Goal: Transaction & Acquisition: Obtain resource

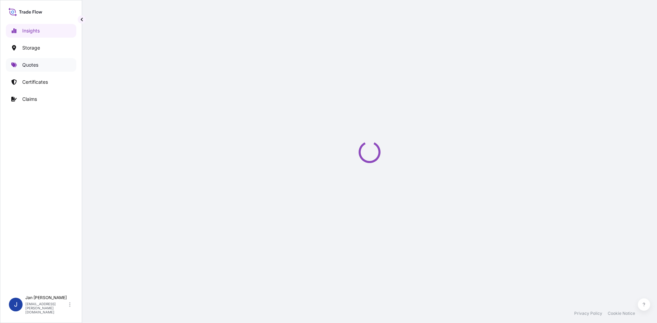
click at [37, 64] on p "Quotes" at bounding box center [30, 65] width 16 height 7
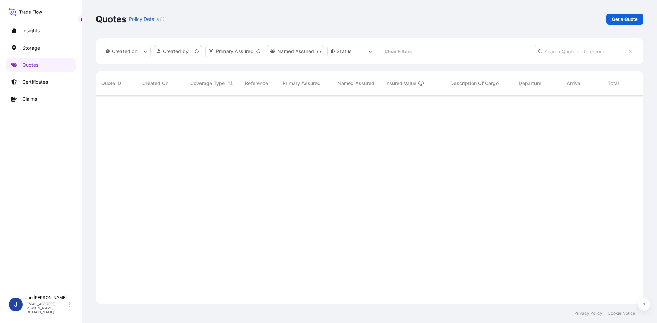
scroll to position [207, 542]
click at [614, 26] on div "Quotes Policy Details Get a Quote" at bounding box center [369, 19] width 547 height 38
click at [618, 19] on p "Get a Quote" at bounding box center [625, 19] width 26 height 7
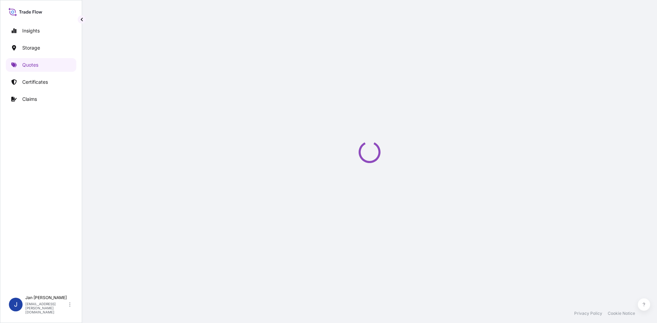
select select "Water"
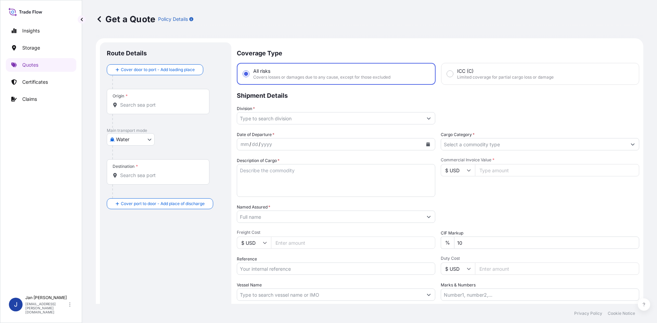
scroll to position [11, 0]
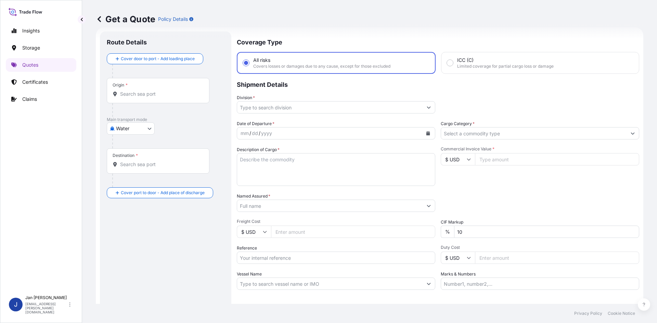
click at [271, 257] on input "Reference" at bounding box center [336, 258] width 198 height 12
paste input "1187425398"
click at [302, 252] on input "1187425398" at bounding box center [336, 258] width 198 height 12
paste input "5013151781"
type input "1187425398 5013151781"
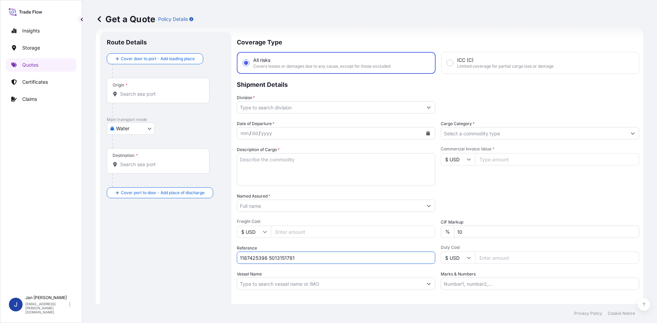
click at [309, 207] on input "Named Assured *" at bounding box center [329, 206] width 185 height 12
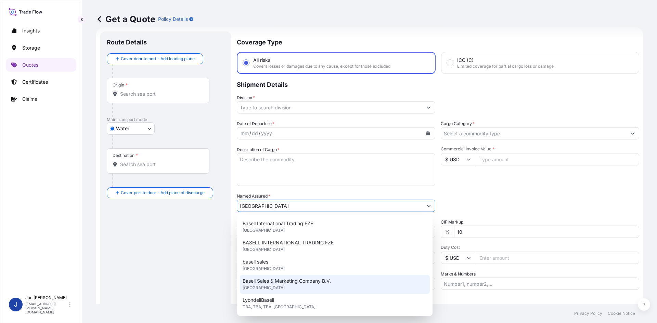
click at [296, 280] on span "Basell Sales & Marketing Company B.V." at bounding box center [287, 281] width 88 height 7
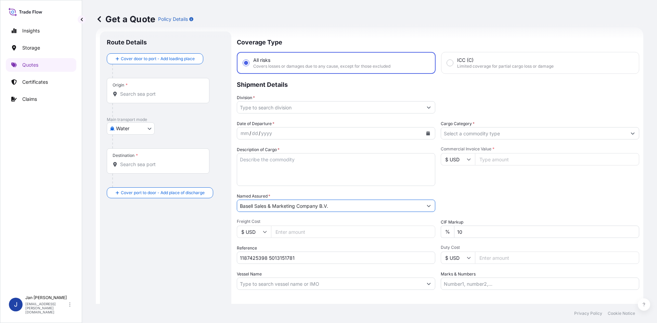
type input "Basell Sales & Marketing Company B.V."
click at [423, 136] on button "Calendar" at bounding box center [428, 133] width 11 height 11
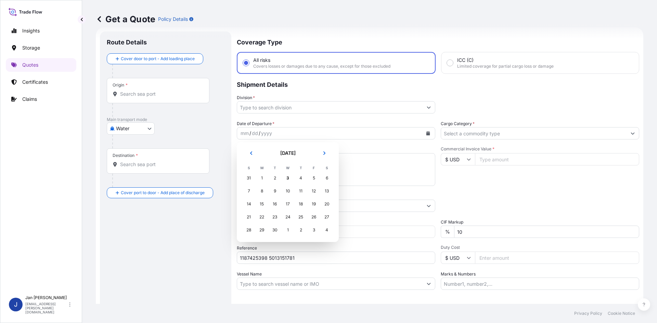
click at [248, 159] on header "[DATE]" at bounding box center [287, 156] width 91 height 16
click at [250, 158] on button "Previous" at bounding box center [251, 153] width 15 height 11
click at [304, 228] on div "28" at bounding box center [301, 230] width 12 height 12
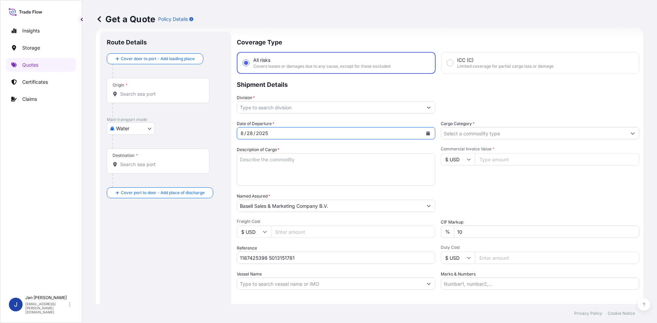
click at [383, 112] on input "Division *" at bounding box center [329, 107] width 185 height 12
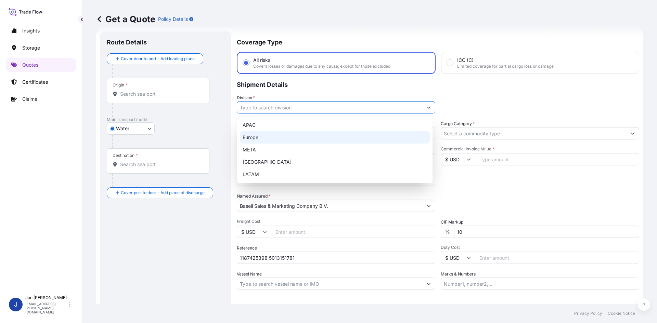
click at [331, 134] on div "Europe" at bounding box center [335, 137] width 190 height 12
type input "Europe"
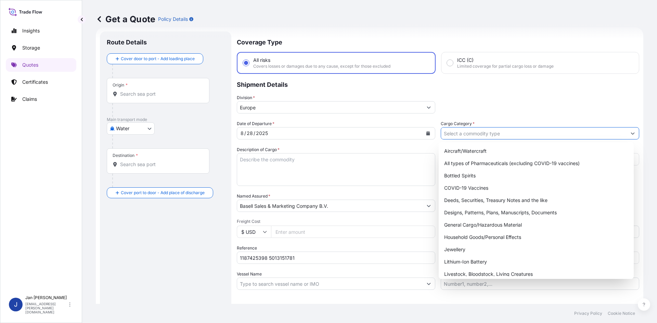
click at [455, 137] on input "Cargo Category *" at bounding box center [533, 133] width 185 height 12
click at [480, 222] on div "General Cargo/Hazardous Material" at bounding box center [536, 225] width 190 height 12
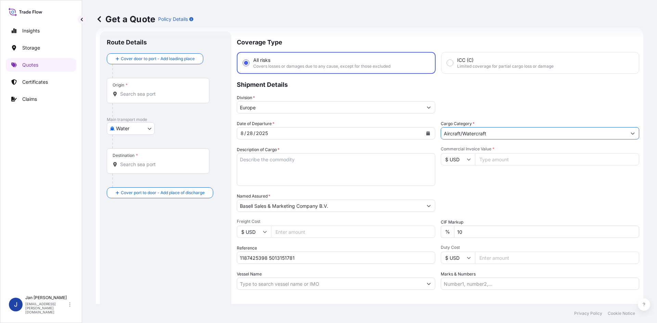
click at [492, 132] on input "Aircraft/Watercraft" at bounding box center [533, 133] width 185 height 12
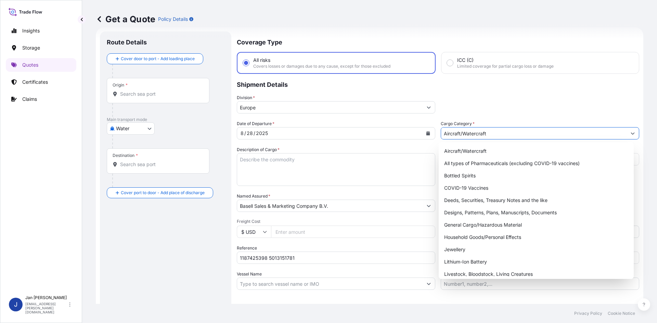
click at [628, 131] on button "Show suggestions" at bounding box center [633, 133] width 12 height 12
click at [492, 226] on div "General Cargo/Hazardous Material" at bounding box center [536, 225] width 190 height 12
type input "General Cargo/Hazardous Material"
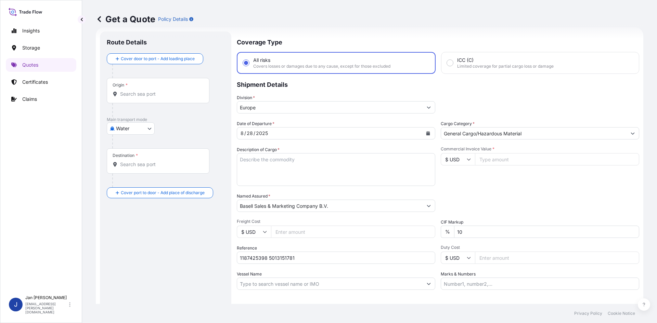
click at [461, 158] on input "$ USD" at bounding box center [458, 159] width 34 height 12
click at [455, 179] on div "€ EUR" at bounding box center [455, 178] width 29 height 13
type input "€ EUR"
click at [493, 158] on input "Commercial Invoice Value *" at bounding box center [557, 159] width 164 height 12
type input "52734"
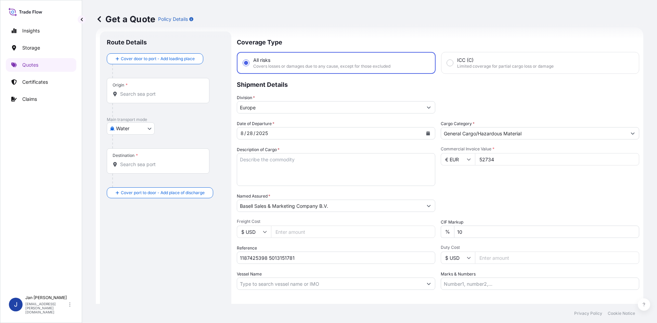
click at [507, 196] on div "Packing Category Type to search a container mode Please select a primary mode o…" at bounding box center [540, 202] width 198 height 19
click at [276, 152] on label "Description of Cargo *" at bounding box center [258, 149] width 43 height 7
click at [276, 153] on textarea "Description of Cargo *" at bounding box center [336, 169] width 198 height 33
click at [267, 159] on textarea "Description of Cargo *" at bounding box center [336, 169] width 198 height 33
paste textarea "OCTABINS LOADED ONTO 20 PALLETS LOADED INTO 1 40' HIGH CUBE CONTAINER HIFAX TYC…"
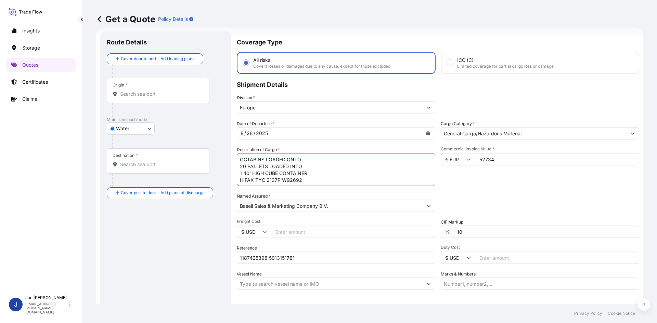
click at [241, 159] on textarea "OCTABINS LOADED ONTO 20 PALLETS LOADED INTO 1 40' HIGH CUBE CONTAINER HIFAX TYC…" at bounding box center [336, 169] width 198 height 33
type textarea "20 OCTABINS LOADED ONTO 20 PALLETS LOADED INTO 1 40' HIGH CUBE CONTAINER HIFAX …"
click at [167, 98] on div "Origin *" at bounding box center [158, 90] width 103 height 25
click at [167, 98] on input "Origin *" at bounding box center [160, 94] width 81 height 7
paste input "BREMERHAVEN"
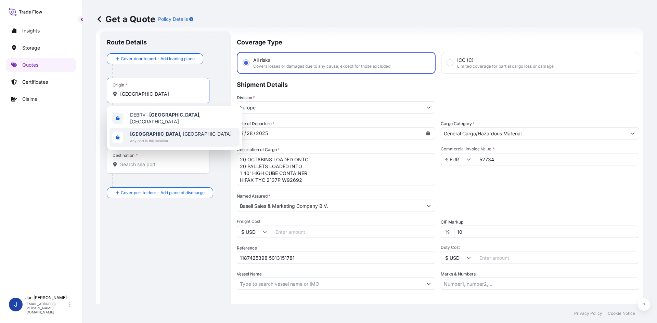
click at [175, 131] on span "Bremerhaven , Germany" at bounding box center [181, 134] width 102 height 7
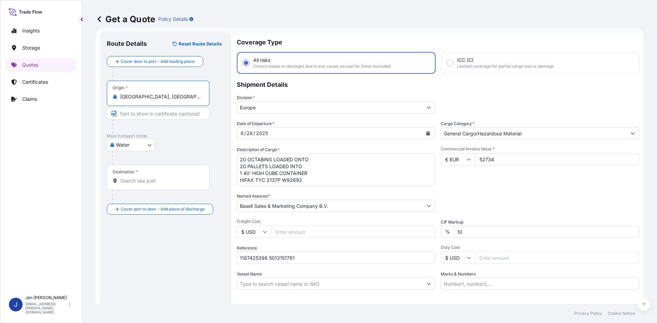
type input "[GEOGRAPHIC_DATA], [GEOGRAPHIC_DATA]"
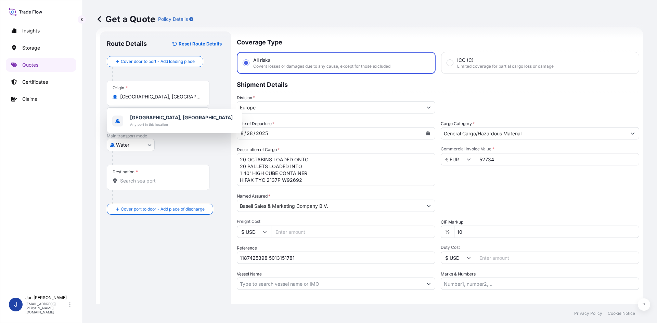
click at [131, 188] on div "Destination *" at bounding box center [158, 177] width 103 height 25
click at [131, 184] on input "Destination *" at bounding box center [160, 181] width 81 height 7
paste input "GEMLIK"
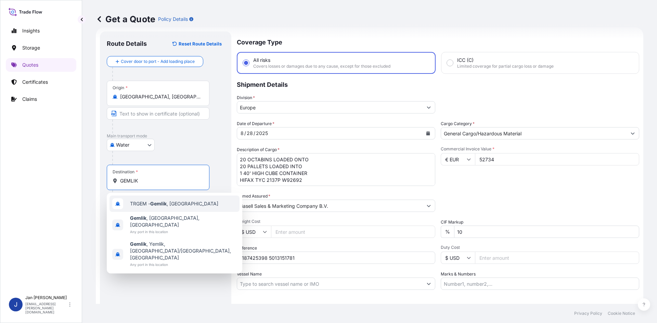
click at [179, 204] on span "TRGEM - Gemlik , Turkey" at bounding box center [174, 204] width 88 height 7
type input "TRGEM - Gemlik, [GEOGRAPHIC_DATA]"
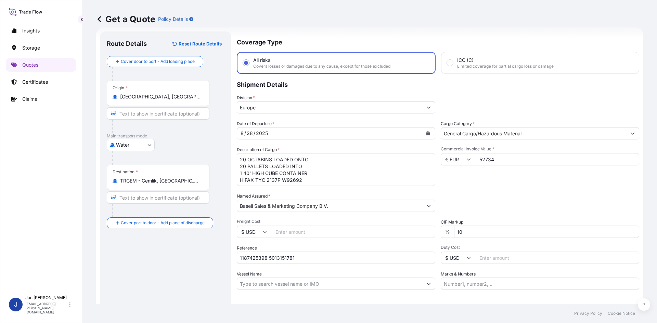
click at [170, 282] on div "Route Details Reset Route Details Cover door to port - Add loading place Place …" at bounding box center [166, 186] width 118 height 296
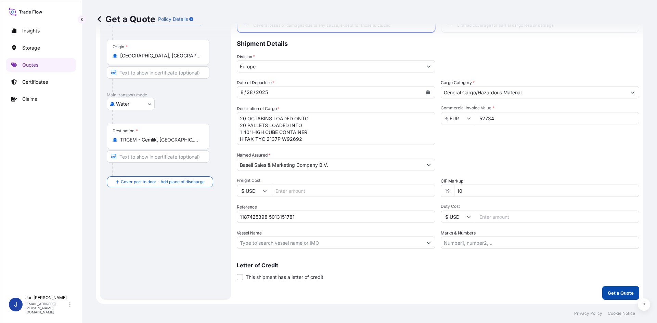
click at [623, 289] on button "Get a Quote" at bounding box center [620, 293] width 37 height 14
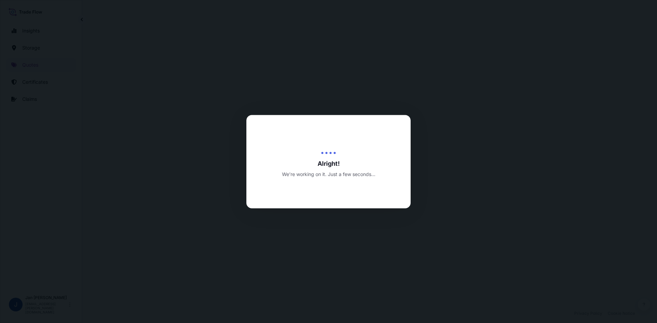
select select "Water"
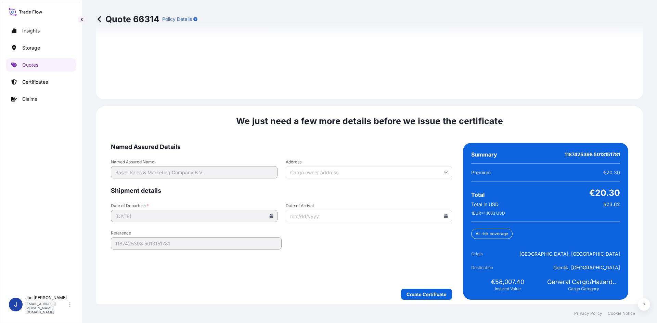
scroll to position [982, 0]
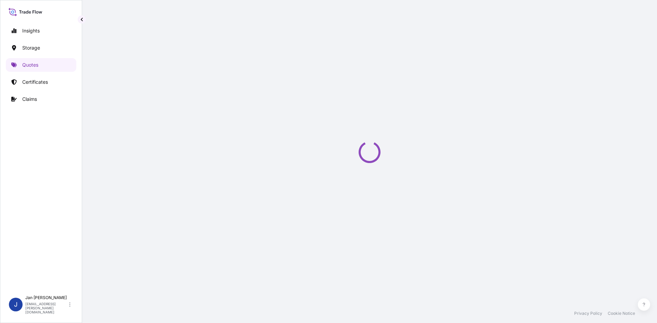
select select "Water"
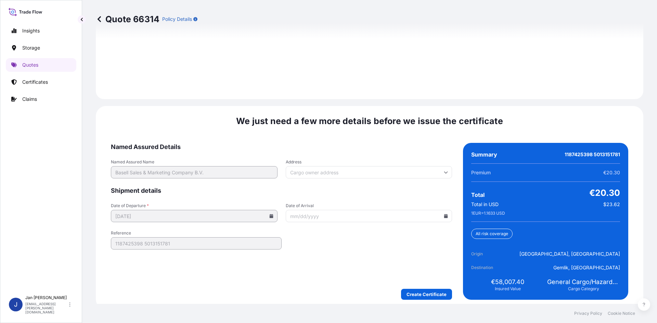
scroll to position [982, 0]
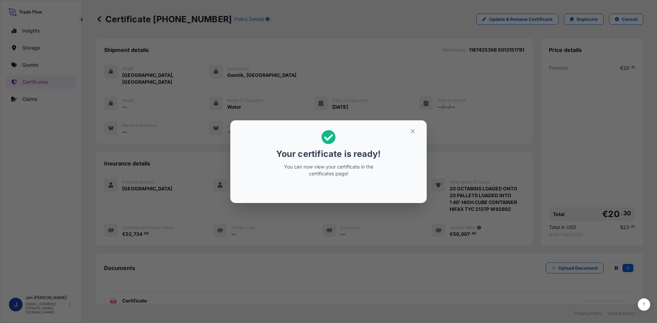
click at [435, 242] on div "Your certificate is ready! You can now view your certificate in the certificate…" at bounding box center [328, 161] width 657 height 323
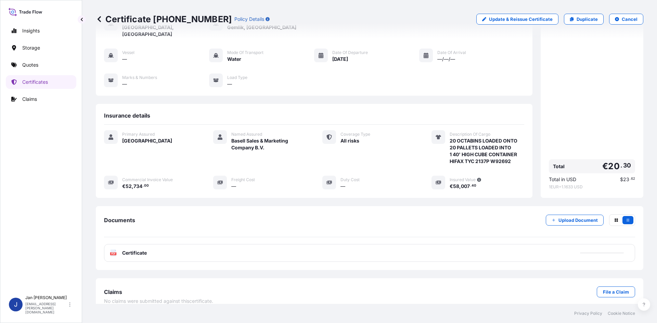
scroll to position [50, 0]
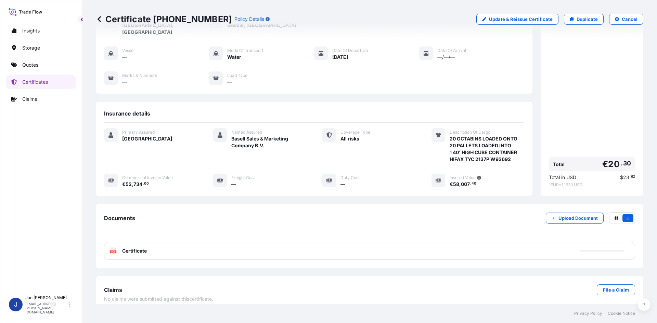
click at [203, 248] on div "PDF Certificate" at bounding box center [369, 251] width 531 height 18
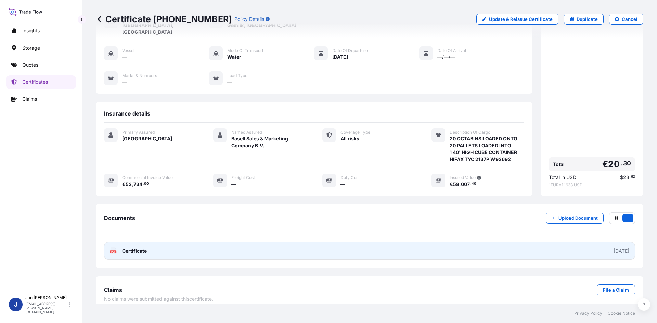
click at [204, 250] on link "PDF Certificate [DATE]" at bounding box center [369, 251] width 531 height 18
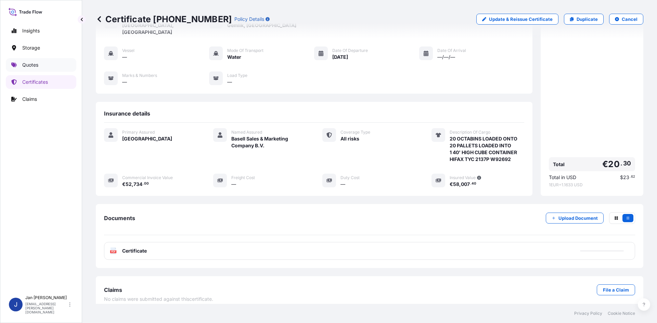
click at [39, 65] on link "Quotes" at bounding box center [41, 65] width 70 height 14
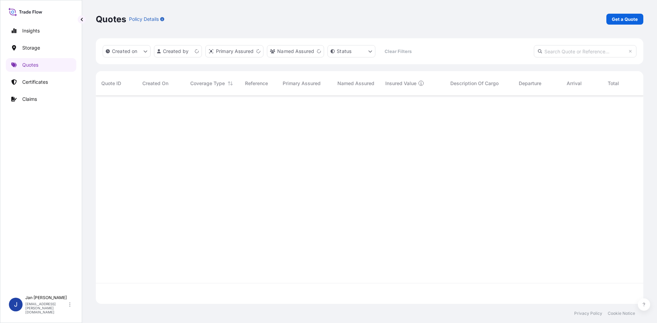
scroll to position [207, 542]
click at [629, 21] on p "Get a Quote" at bounding box center [625, 19] width 26 height 7
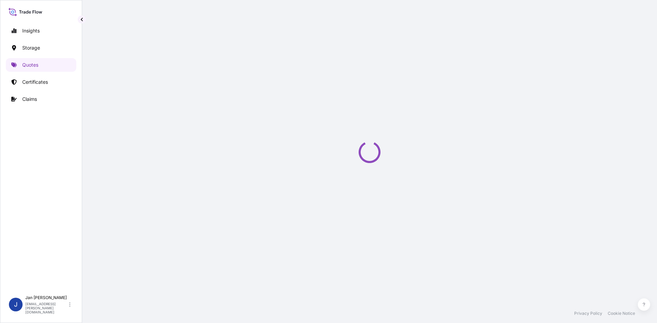
select select "Water"
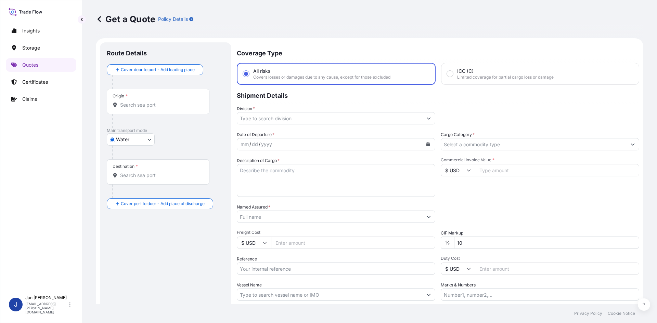
scroll to position [11, 0]
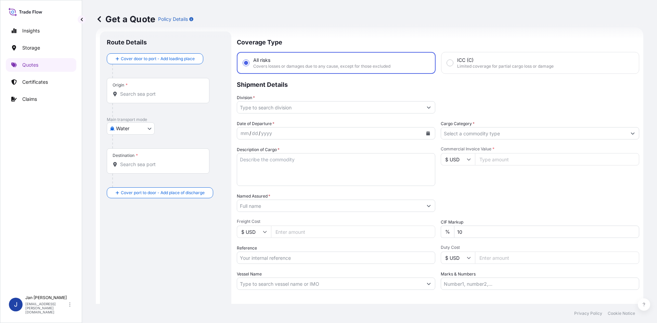
click at [322, 259] on input "Reference" at bounding box center [336, 258] width 198 height 12
paste input "1187428168"
type input "1187428168"
click at [338, 210] on input "Named Assured *" at bounding box center [329, 206] width 185 height 12
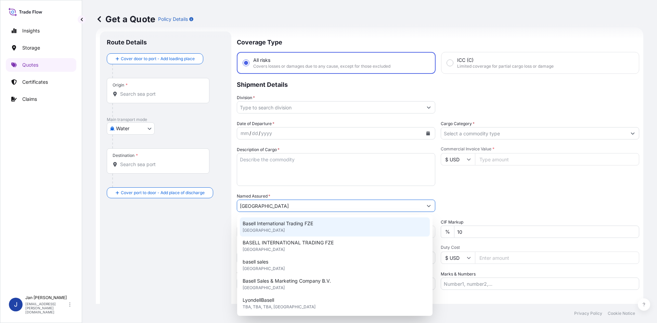
click at [313, 227] on span "Basell International Trading FZE" at bounding box center [278, 223] width 70 height 7
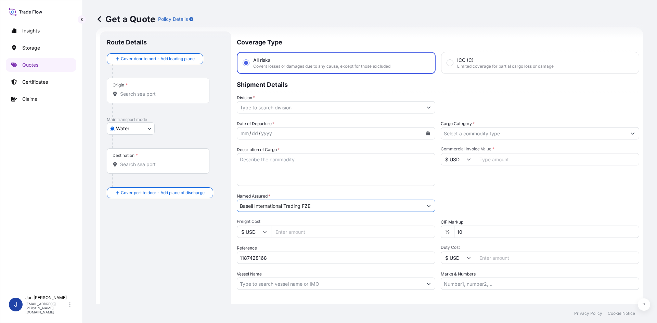
type input "Basell International Trading FZE"
click at [423, 134] on button "Calendar" at bounding box center [428, 133] width 11 height 11
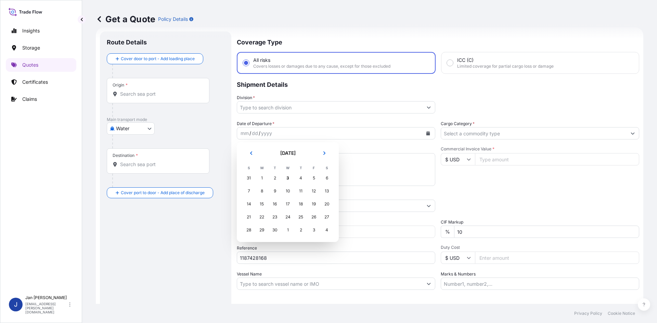
click at [253, 180] on div "31" at bounding box center [249, 178] width 12 height 12
click at [250, 178] on div "31" at bounding box center [249, 178] width 12 height 12
click at [252, 176] on div "31" at bounding box center [249, 178] width 12 height 12
click at [251, 158] on header "[DATE]" at bounding box center [287, 156] width 91 height 16
click at [251, 155] on button "Previous" at bounding box center [251, 153] width 15 height 11
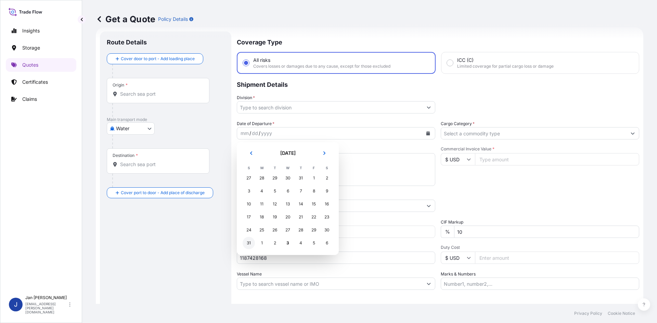
click at [248, 244] on div "31" at bounding box center [249, 243] width 12 height 12
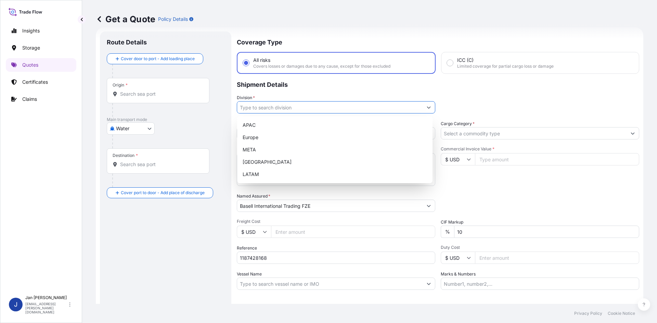
click at [431, 105] on button "Show suggestions" at bounding box center [429, 107] width 12 height 12
click at [320, 138] on div "Europe" at bounding box center [335, 137] width 190 height 12
type input "Europe"
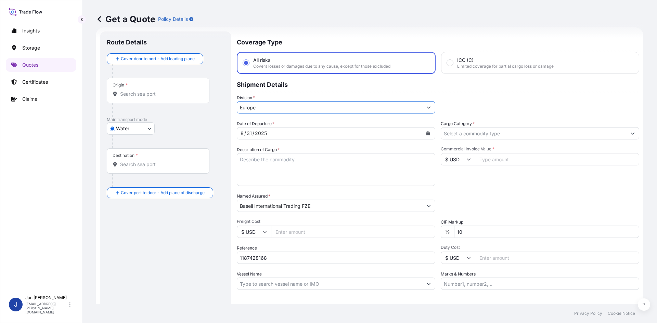
click at [484, 139] on input "Cargo Category *" at bounding box center [533, 133] width 185 height 12
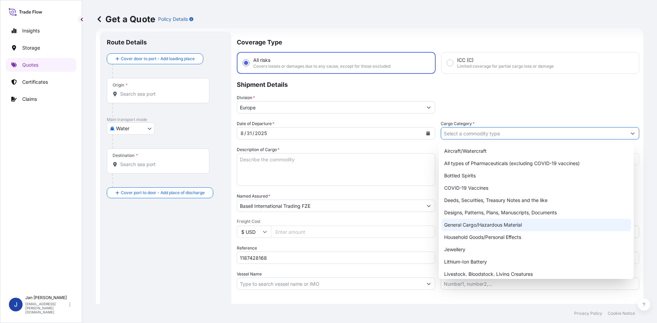
click at [479, 220] on div "General Cargo/Hazardous Material" at bounding box center [536, 225] width 190 height 12
type input "General Cargo/Hazardous Material"
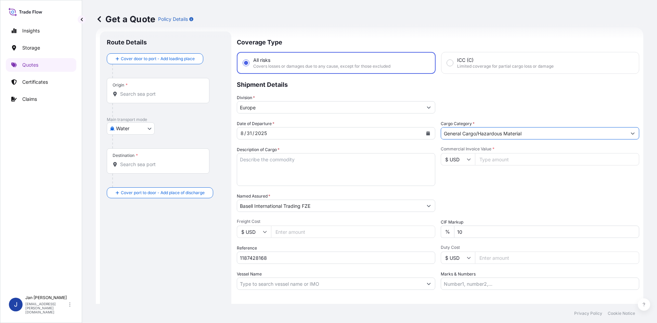
click at [477, 206] on div "Packing Category Type to search a container mode Please select a primary mode o…" at bounding box center [540, 202] width 198 height 19
click at [529, 163] on input "Commercial Invoice Value *" at bounding box center [557, 159] width 164 height 12
paste input "74349.00"
type input "74349.00"
click at [505, 182] on div "Commercial Invoice Value * $ USD 74349.00" at bounding box center [540, 166] width 198 height 40
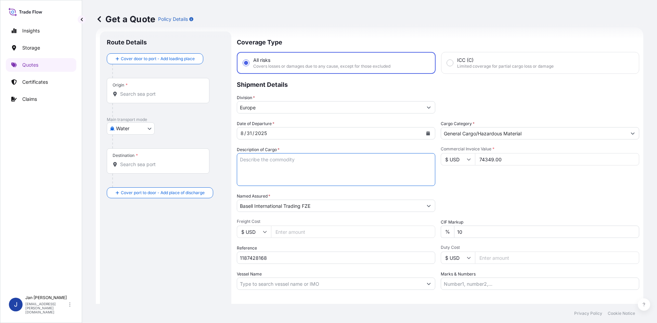
drag, startPoint x: 280, startPoint y: 177, endPoint x: 247, endPoint y: 162, distance: 36.4
click at [279, 177] on textarea "Description of Cargo *" at bounding box center [336, 169] width 198 height 33
paste textarea "BAGS LOADED ONTO 36 PALLETS LOADED INTO 2 40' HIGH CUBE CONTAINER PURELL PE 302…"
click at [238, 160] on textarea "BAGS LOADED ONTO 36 PALLETS LOADED INTO 2 40' HIGH CUBE CONTAINER PURELL PE 302…" at bounding box center [336, 169] width 198 height 33
type textarea "1980 BAGS LOADED ONTO 36 PALLETS LOADED INTO 2 40' HIGH CUBE CONTAINER PURELL P…"
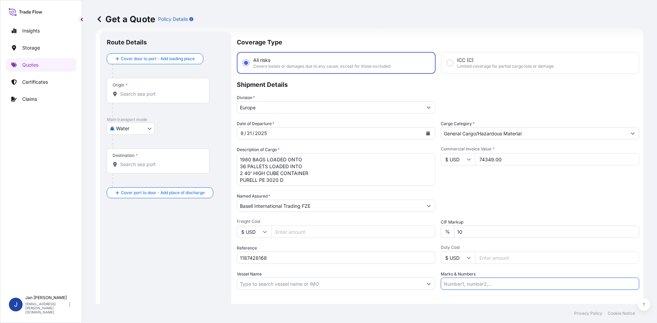
click at [450, 285] on input "Marks & Numbers" at bounding box center [540, 284] width 198 height 12
paste input "ORCHIDIA - [GEOGRAPHIC_DATA] - VIA [GEOGRAPHIC_DATA] LDPE - PURELL PE 3020 D-MA…"
type input "ORCHIDIA - [GEOGRAPHIC_DATA] - VIA [GEOGRAPHIC_DATA] LDPE - PURELL PE 3020 D-MA…"
click at [455, 293] on div "Coverage Type All risks Covers losses or damages due to any cause, except for t…" at bounding box center [438, 186] width 402 height 310
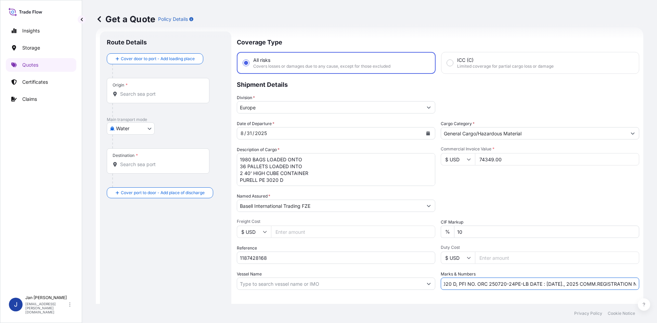
scroll to position [0, 0]
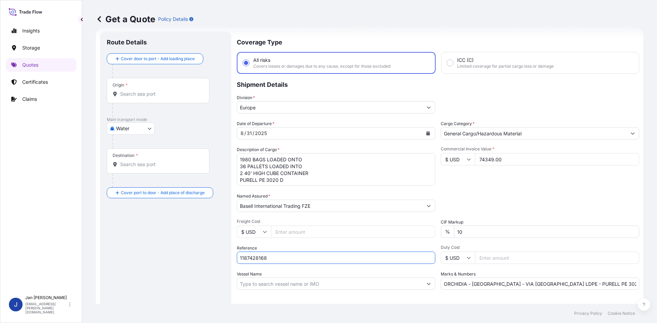
click at [271, 260] on input "1187428168" at bounding box center [336, 258] width 198 height 12
paste input "5013195057"
drag, startPoint x: 328, startPoint y: 263, endPoint x: 332, endPoint y: 262, distance: 3.7
click at [328, 263] on input "1187428168 5013195057" at bounding box center [336, 258] width 198 height 12
paste input "5013194328"
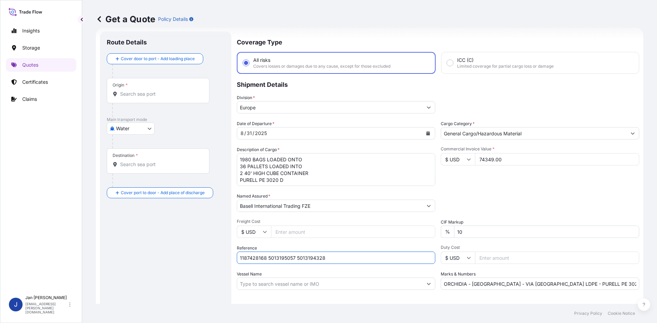
type input "1187428168 5013195057 5013194328"
click at [178, 88] on div "Origin *" at bounding box center [158, 90] width 103 height 25
click at [178, 91] on input "Origin *" at bounding box center [160, 94] width 81 height 7
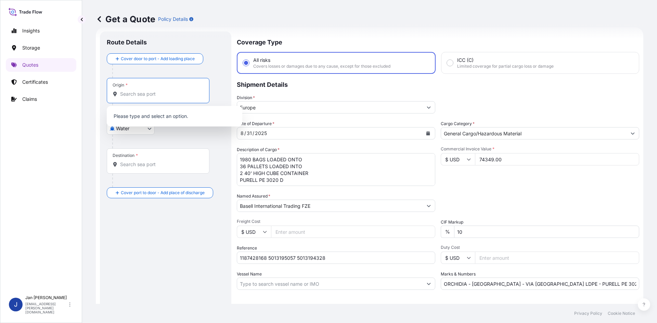
paste input "[GEOGRAPHIC_DATA]"
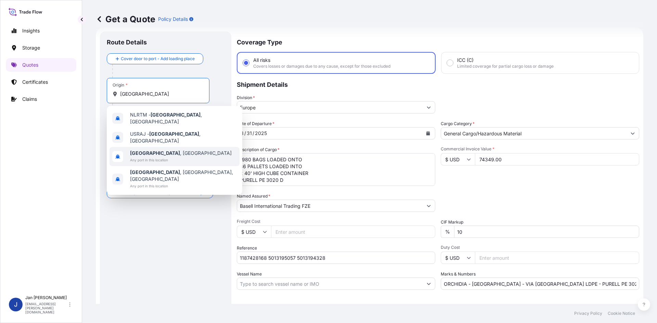
click at [177, 147] on div "[GEOGRAPHIC_DATA] , [GEOGRAPHIC_DATA] Any port in this location" at bounding box center [174, 156] width 130 height 19
type input "[GEOGRAPHIC_DATA], [GEOGRAPHIC_DATA]"
click at [207, 166] on div "Destination *" at bounding box center [158, 177] width 103 height 25
click at [201, 178] on input "Destination *" at bounding box center [160, 181] width 81 height 7
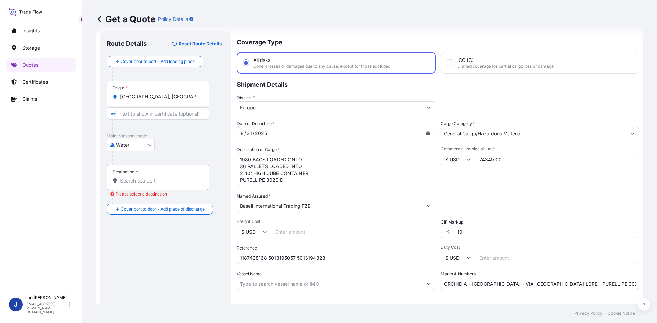
click at [142, 170] on div "Destination *" at bounding box center [158, 177] width 103 height 25
click at [142, 178] on input "Destination * Please select a destination" at bounding box center [160, 181] width 81 height 7
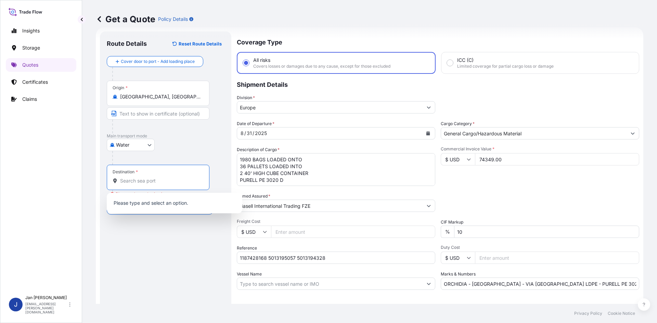
paste input "[GEOGRAPHIC_DATA]"
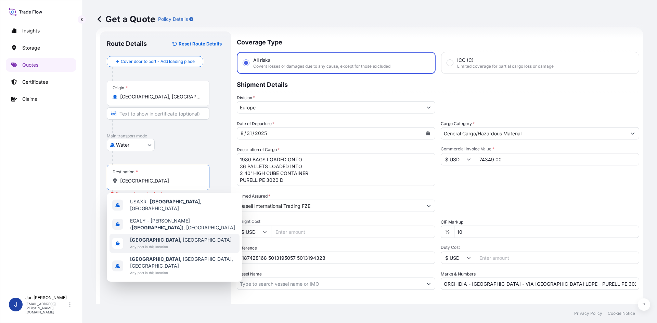
click at [171, 234] on div "[GEOGRAPHIC_DATA] , [GEOGRAPHIC_DATA] Any port in this location" at bounding box center [174, 243] width 130 height 19
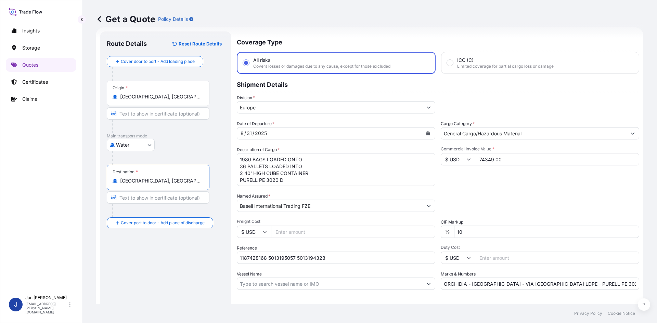
type input "[GEOGRAPHIC_DATA], [GEOGRAPHIC_DATA]"
click at [174, 265] on div "Route Details Reset Route Details Cover door to port - Add loading place Place …" at bounding box center [166, 186] width 118 height 296
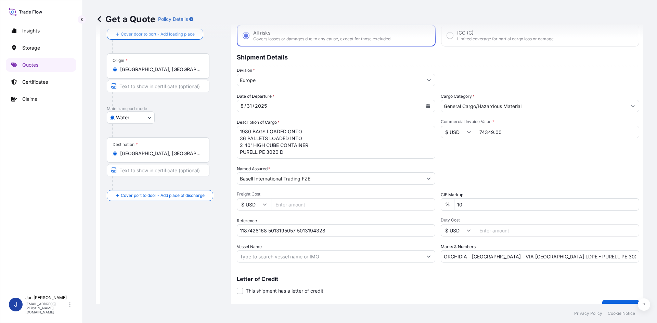
scroll to position [52, 0]
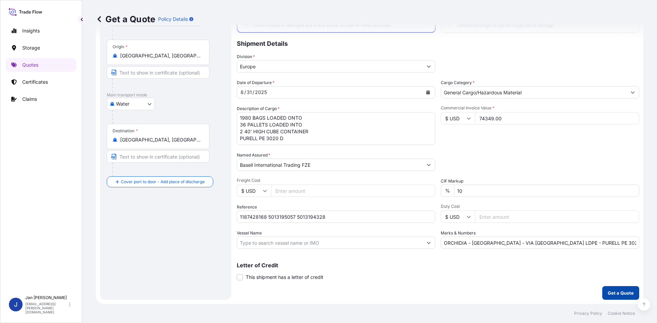
click at [622, 290] on p "Get a Quote" at bounding box center [621, 293] width 26 height 7
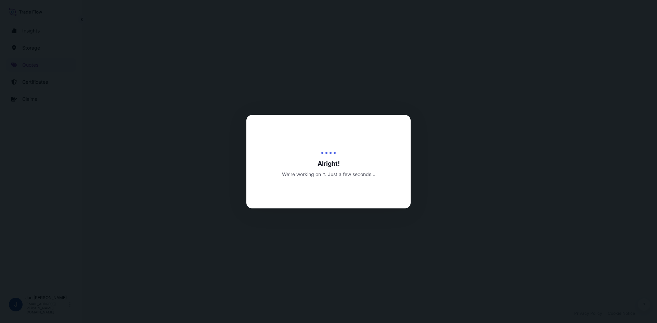
select select "Water"
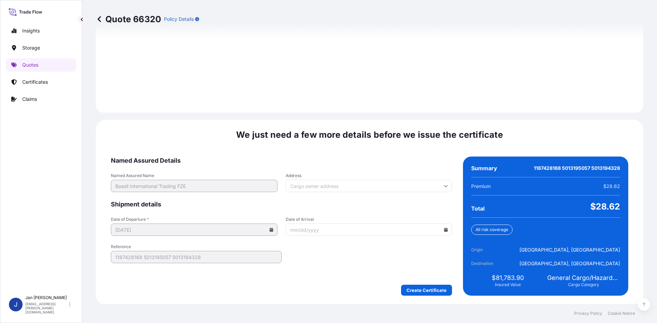
scroll to position [946, 0]
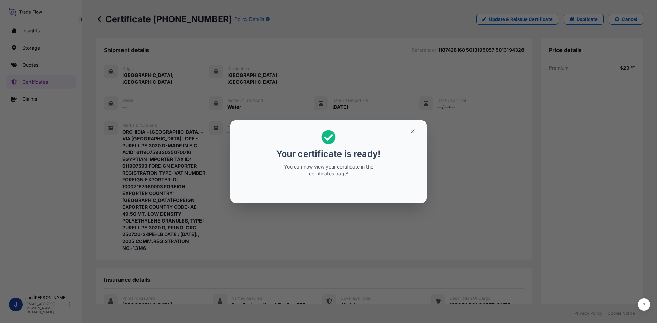
click at [330, 212] on div "Your certificate is ready! You can now view your certificate in the certificate…" at bounding box center [328, 161] width 657 height 323
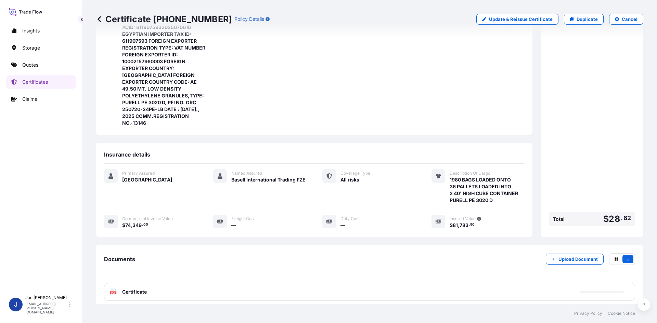
scroll to position [159, 0]
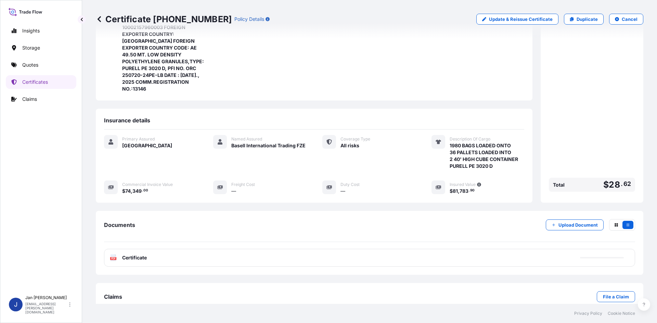
click at [271, 249] on div "PDF Certificate" at bounding box center [369, 258] width 531 height 18
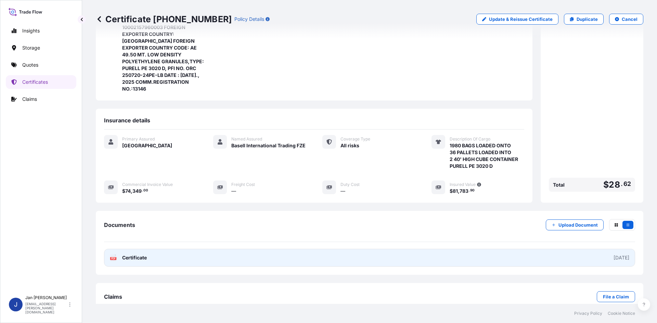
click at [271, 249] on link "PDF Certificate [DATE]" at bounding box center [369, 258] width 531 height 18
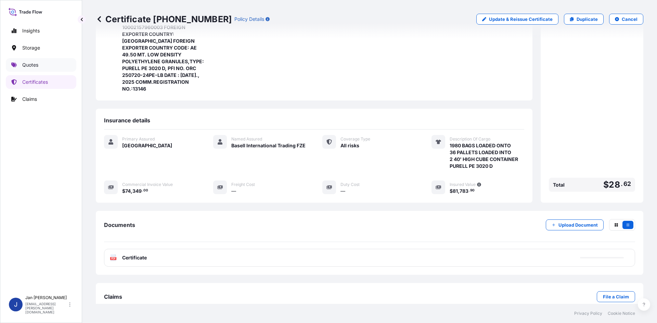
click at [34, 67] on p "Quotes" at bounding box center [30, 65] width 16 height 7
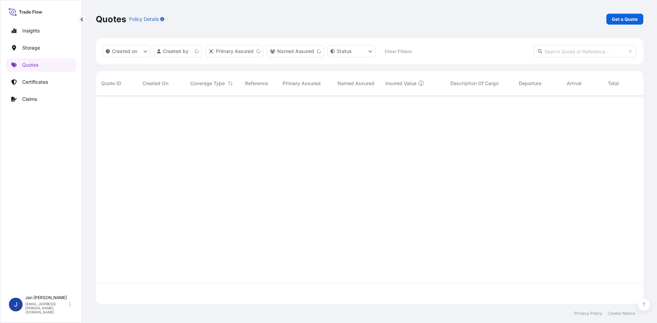
scroll to position [207, 542]
click at [617, 19] on p "Get a Quote" at bounding box center [625, 19] width 26 height 7
select select "Water"
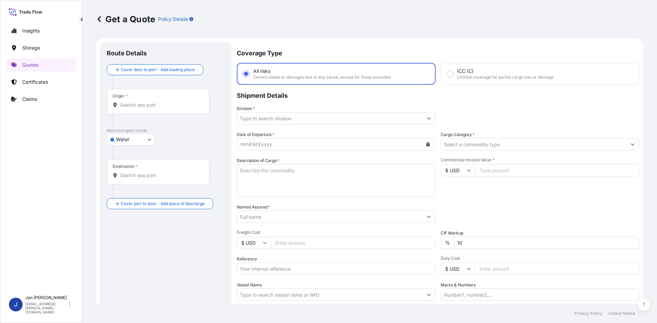
scroll to position [11, 0]
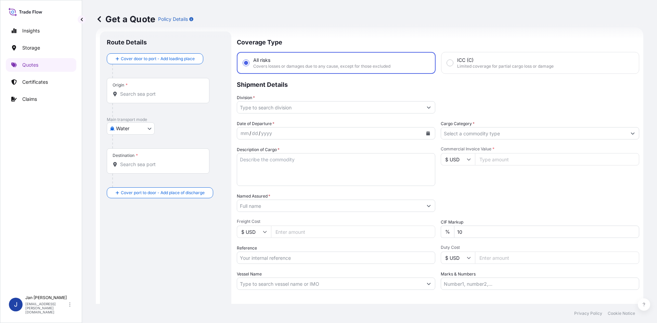
click at [300, 259] on input "Reference" at bounding box center [336, 258] width 198 height 12
paste input "1187426285"
click at [337, 258] on input "1187426285" at bounding box center [336, 258] width 198 height 12
paste input "5013200328"
click at [396, 265] on div "Date of Departure * mm / dd / yyyy Cargo Category * Description of Cargo * Comm…" at bounding box center [438, 205] width 402 height 170
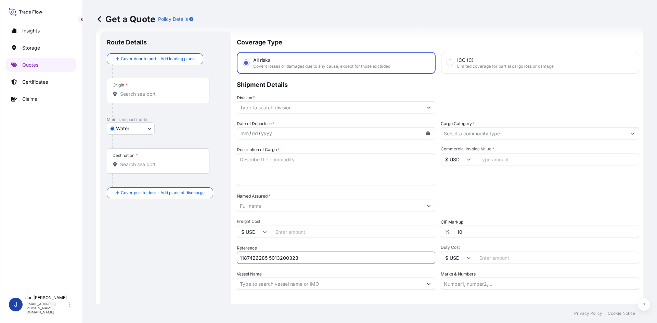
click at [398, 258] on input "1187426285 5013200328" at bounding box center [336, 258] width 198 height 12
paste input "5013195462"
type input "1187426285 5013200328 5013195462"
click at [427, 136] on button "Calendar" at bounding box center [428, 133] width 11 height 11
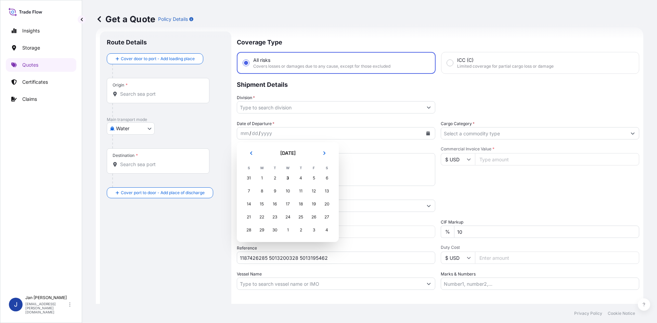
click at [245, 176] on div "31" at bounding box center [249, 178] width 12 height 12
click at [248, 177] on div "31" at bounding box center [249, 178] width 12 height 12
click at [252, 152] on icon "Previous" at bounding box center [251, 153] width 4 height 4
click at [250, 241] on div "31" at bounding box center [249, 243] width 12 height 12
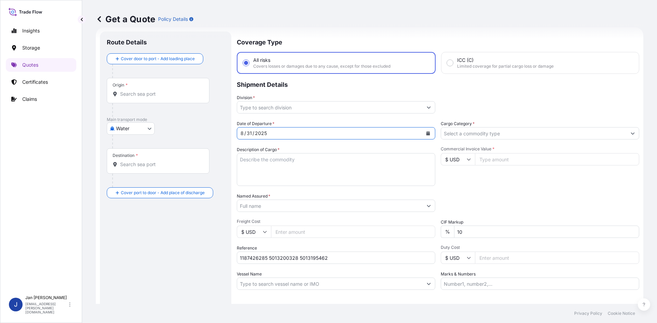
click at [423, 107] on button "Show suggestions" at bounding box center [429, 107] width 12 height 12
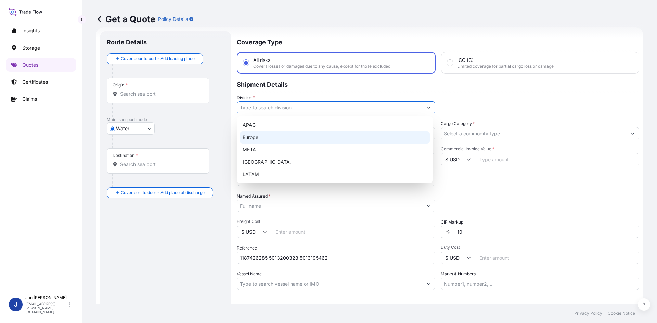
click at [284, 140] on div "Europe" at bounding box center [335, 137] width 190 height 12
type input "Europe"
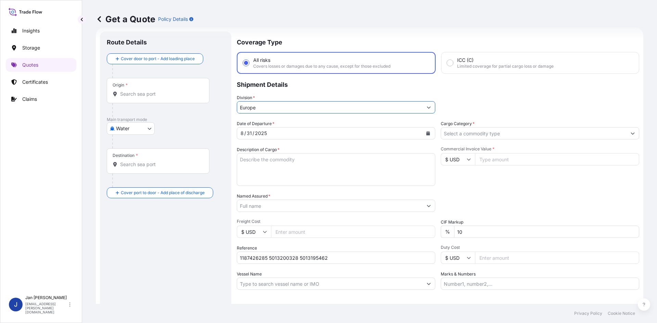
drag, startPoint x: 513, startPoint y: 132, endPoint x: 507, endPoint y: 138, distance: 8.5
click at [513, 132] on input "Cargo Category *" at bounding box center [533, 133] width 185 height 12
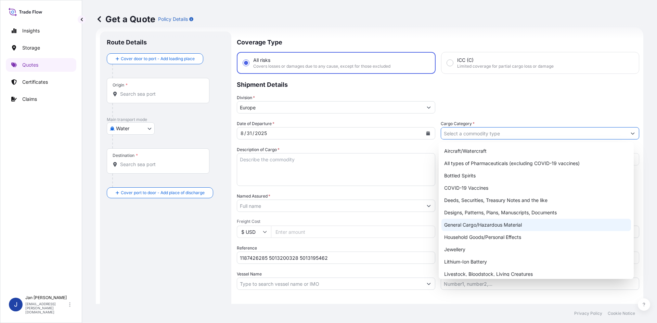
click at [481, 221] on div "General Cargo/Hazardous Material" at bounding box center [536, 225] width 190 height 12
type input "General Cargo/Hazardous Material"
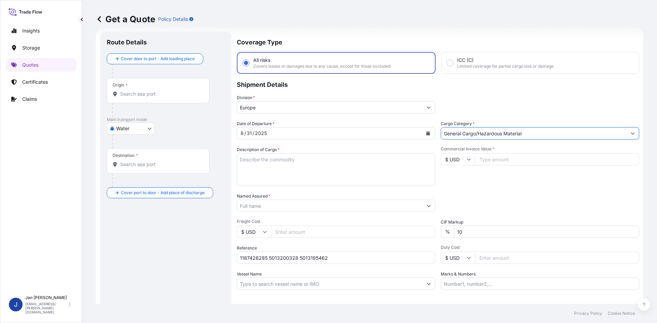
click at [347, 214] on div "Date of Departure * [DATE] Cargo Category * General Cargo/Hazardous Material De…" at bounding box center [438, 205] width 402 height 170
click at [350, 213] on div "Date of Departure * [DATE] Cargo Category * General Cargo/Hazardous Material De…" at bounding box center [438, 205] width 402 height 170
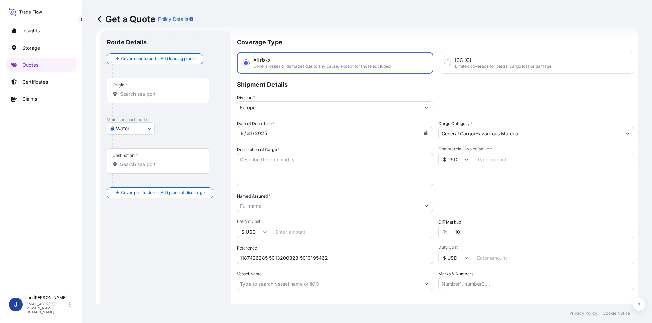
click at [352, 205] on input "Named Assured *" at bounding box center [328, 206] width 183 height 12
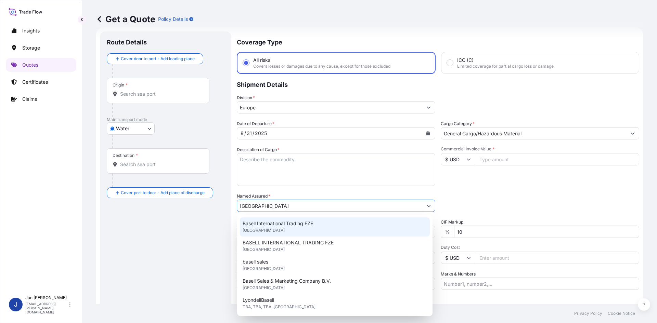
click at [317, 233] on div "Basell International Trading FZE [GEOGRAPHIC_DATA]" at bounding box center [335, 227] width 190 height 19
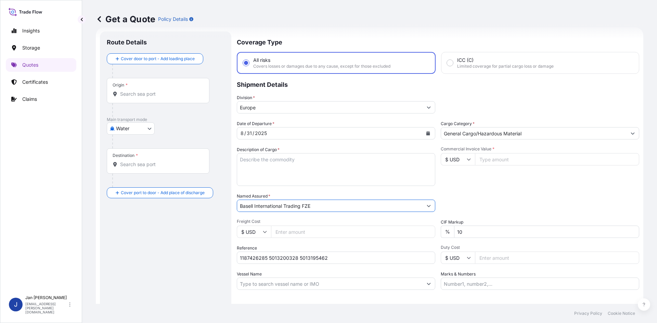
type input "Basell International Trading FZE"
click at [534, 180] on div "Commercial Invoice Value * $ USD" at bounding box center [540, 166] width 198 height 40
drag, startPoint x: 321, startPoint y: 182, endPoint x: 313, endPoint y: 181, distance: 8.2
click at [320, 182] on textarea "Description of Cargo *" at bounding box center [336, 169] width 198 height 33
paste textarea "BAGS LOADED ONTO 18 PALLETS LOADED INTO 1 40' HIGH CUBE CONTAINER MOPLEN EP3307"
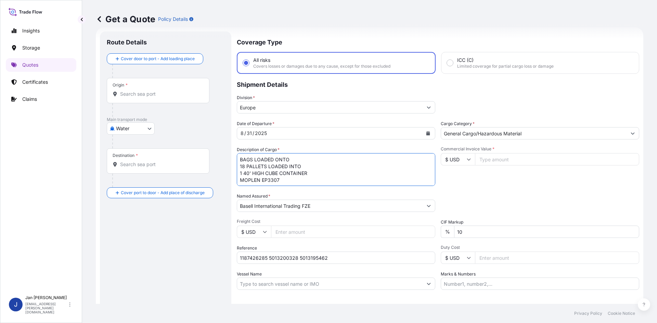
click at [243, 163] on textarea "BAGS LOADED ONTO 18 PALLETS LOADED INTO 1 40' HIGH CUBE CONTAINER MOPLEN EP3307" at bounding box center [336, 169] width 198 height 33
click at [242, 163] on textarea "BAGS LOADED ONTO 18 PALLETS LOADED INTO 1 40' HIGH CUBE CONTAINER MOPLEN EP3307" at bounding box center [336, 169] width 198 height 33
click at [241, 162] on textarea "BAGS LOADED ONTO 18 PALLETS LOADED INTO 1 40' HIGH CUBE CONTAINER MOPLEN EP3307" at bounding box center [336, 169] width 198 height 33
click at [239, 162] on textarea "BAGS LOADED ONTO 18 PALLETS LOADED INTO 1 40' HIGH CUBE CONTAINER MOPLEN EP3307" at bounding box center [336, 169] width 198 height 33
type textarea "990 BAGS LOADED ONTO 18 PALLETS LOADED INTO 1 40' HIGH CUBE CONTAINER MOPLEN EP…"
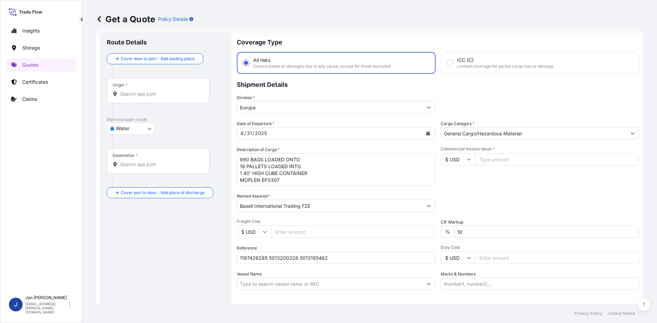
click at [489, 281] on input "Marks & Numbers" at bounding box center [540, 284] width 198 height 12
paste input "ULTRA PLASTIK / [GEOGRAPHIC_DATA]"
type input "ULTRA PLASTIK / [GEOGRAPHIC_DATA]"
click at [520, 155] on input "Commercial Invoice Value *" at bounding box center [557, 159] width 164 height 12
paste input "36977.34"
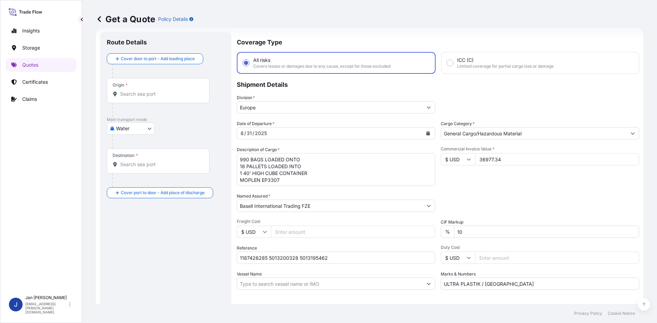
type input "36977.34"
click at [467, 160] on icon at bounding box center [469, 160] width 4 height 2
click at [460, 175] on div "€ EUR" at bounding box center [455, 178] width 29 height 13
type input "€ EUR"
click at [184, 81] on div "Origin *" at bounding box center [158, 90] width 103 height 25
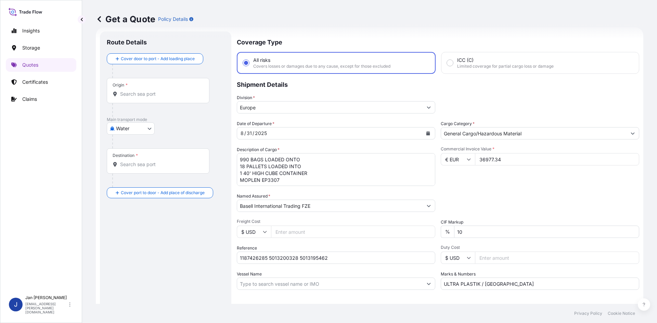
click at [184, 91] on input "Origin *" at bounding box center [160, 94] width 81 height 7
paste input "FOS SUR MER"
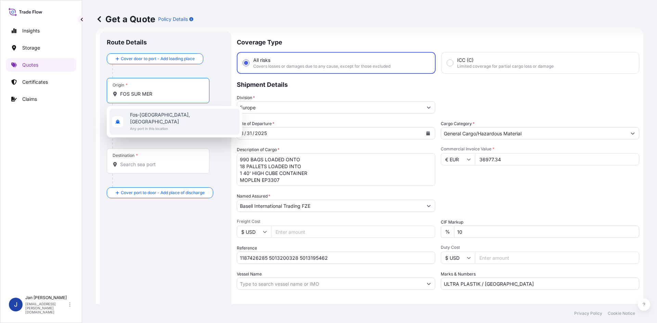
click at [169, 125] on span "Any port in this location" at bounding box center [183, 128] width 107 height 7
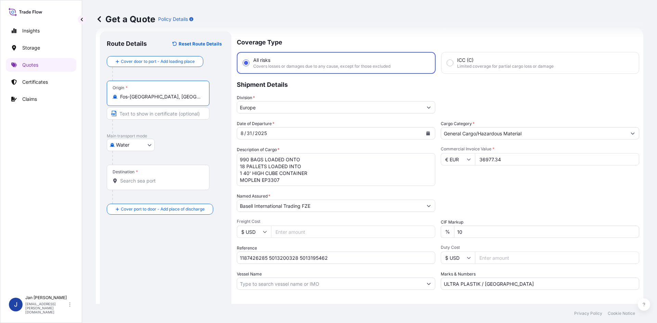
type input "Fos-[GEOGRAPHIC_DATA], [GEOGRAPHIC_DATA]"
click at [192, 173] on div "Destination *" at bounding box center [158, 177] width 103 height 25
click at [192, 178] on input "Destination *" at bounding box center [160, 181] width 81 height 7
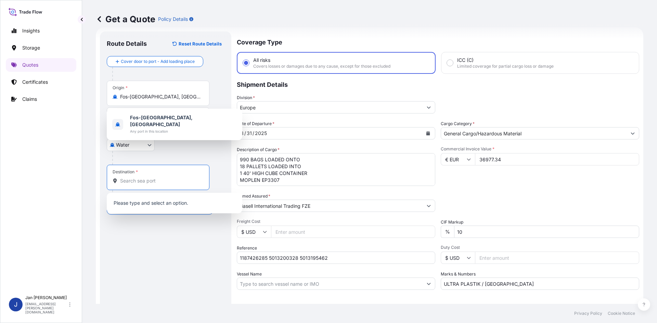
paste input "AMBARLI"
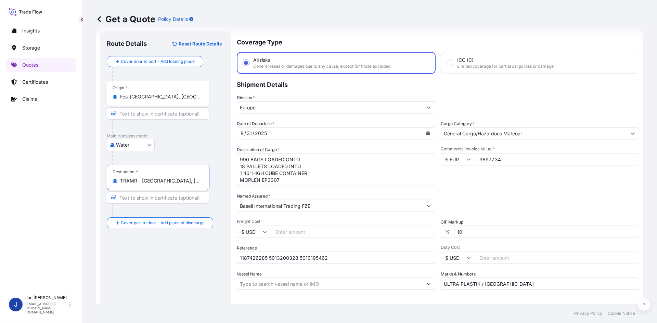
type input "TRAMR - [GEOGRAPHIC_DATA], [GEOGRAPHIC_DATA]"
click at [176, 266] on div "Route Details Reset Route Details Cover door to port - Add loading place Place …" at bounding box center [166, 186] width 118 height 296
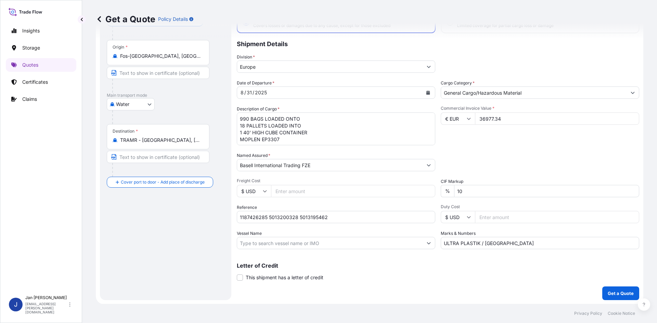
scroll to position [52, 0]
click at [620, 294] on p "Get a Quote" at bounding box center [621, 293] width 26 height 7
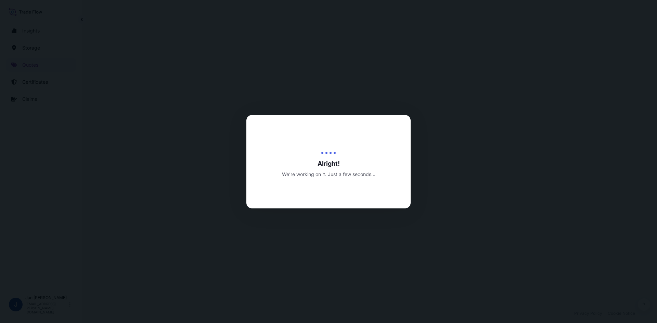
select select "Water"
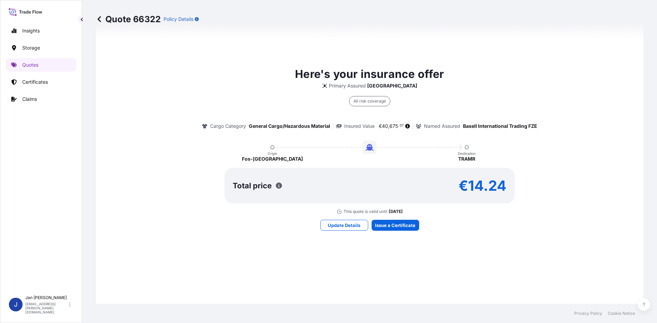
drag, startPoint x: 398, startPoint y: 219, endPoint x: 397, endPoint y: 223, distance: 4.9
click at [398, 219] on div "Here's your insurance offer Primary Assured [GEOGRAPHIC_DATA] All risk coverage…" at bounding box center [369, 148] width 528 height 483
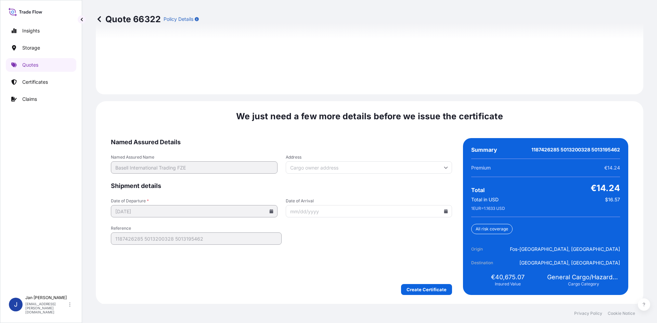
scroll to position [982, 0]
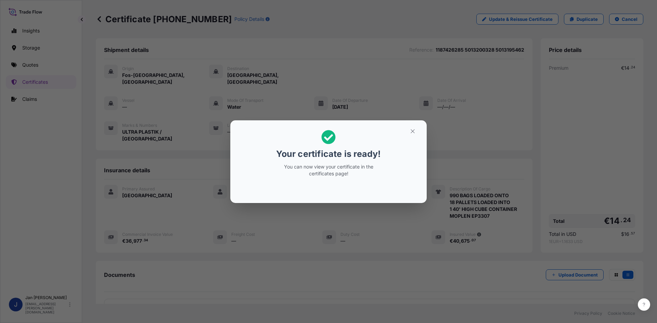
click at [359, 247] on div "Your certificate is ready! You can now view your certificate in the certificate…" at bounding box center [328, 161] width 657 height 323
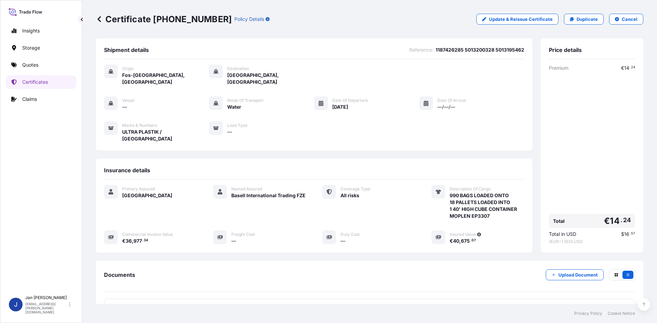
scroll to position [50, 0]
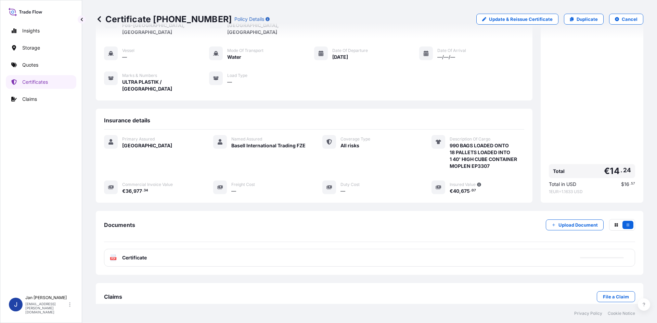
click at [155, 249] on div "PDF Certificate" at bounding box center [369, 258] width 531 height 18
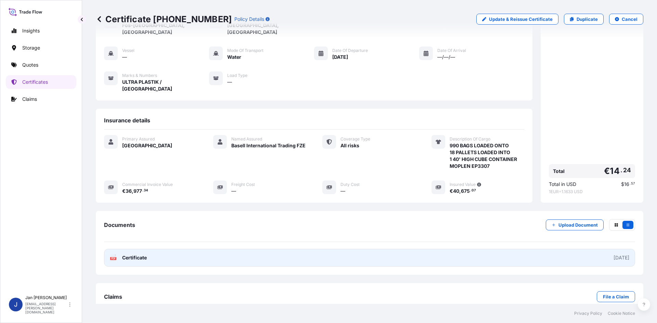
click at [155, 249] on link "PDF Certificate [DATE]" at bounding box center [369, 258] width 531 height 18
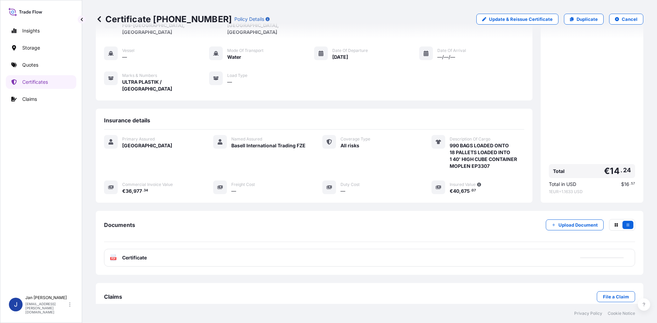
click at [37, 66] on p "Quotes" at bounding box center [30, 65] width 16 height 7
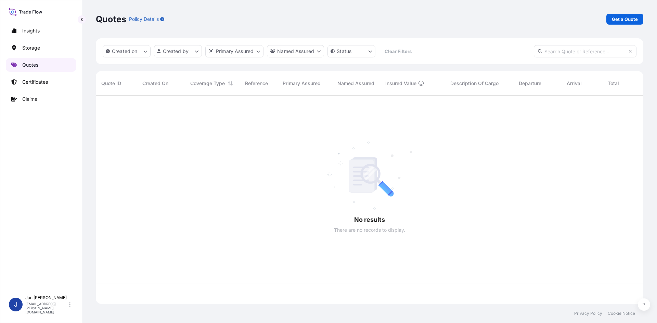
scroll to position [207, 542]
click at [626, 21] on p "Get a Quote" at bounding box center [625, 19] width 26 height 7
select select "Water"
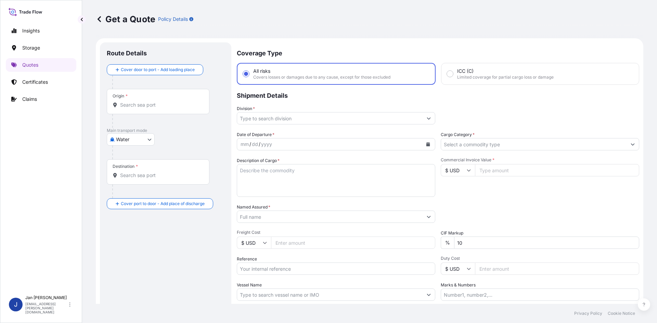
scroll to position [11, 0]
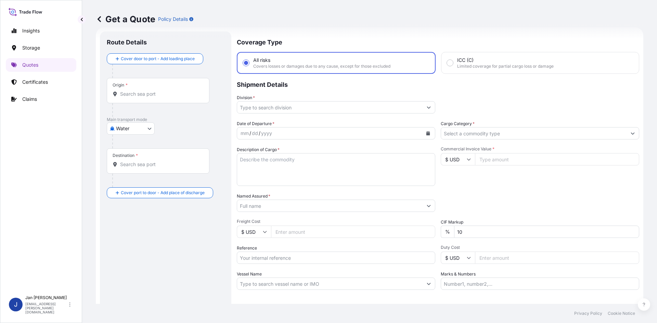
drag, startPoint x: 343, startPoint y: 253, endPoint x: 340, endPoint y: 256, distance: 4.5
click at [342, 253] on input "Reference" at bounding box center [336, 258] width 198 height 12
paste input "1187427679"
click at [345, 258] on input "1187427679" at bounding box center [336, 258] width 198 height 12
paste input "5013209460"
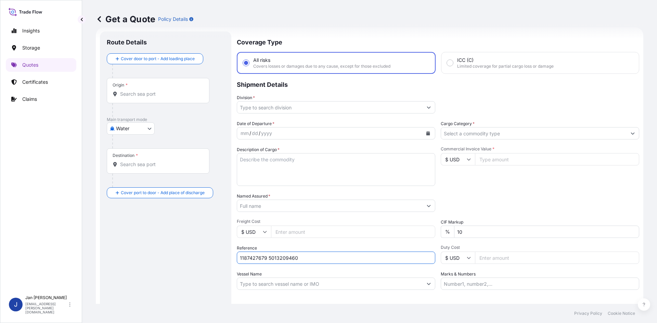
click at [370, 262] on input "1187427679 5013209460" at bounding box center [336, 258] width 198 height 12
paste input "5013209831"
type input "1187427679 5013209460 5013209831"
click at [376, 213] on div "Date of Departure * mm / dd / yyyy Cargo Category * Description of Cargo * Comm…" at bounding box center [438, 205] width 402 height 170
click at [384, 206] on input "Named Assured *" at bounding box center [329, 206] width 185 height 12
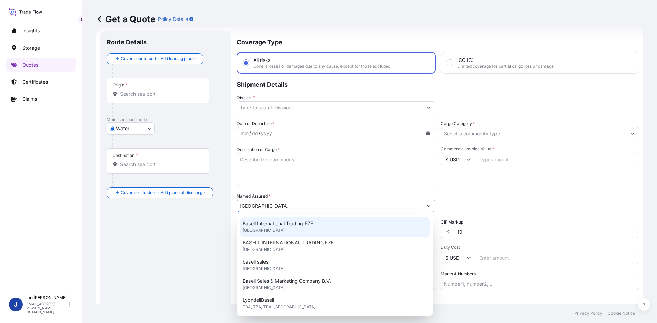
click at [316, 233] on div "Basell International Trading FZE [GEOGRAPHIC_DATA]" at bounding box center [335, 227] width 190 height 19
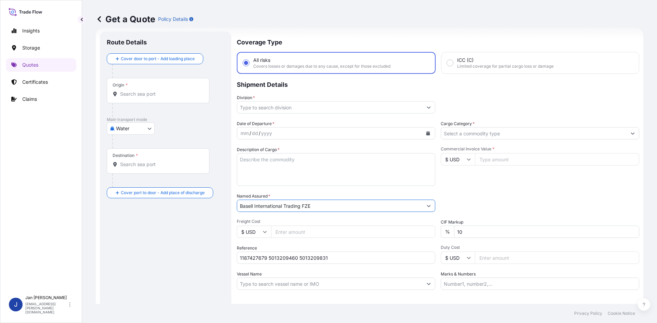
type input "Basell International Trading FZE"
click at [428, 131] on button "Calendar" at bounding box center [428, 133] width 11 height 11
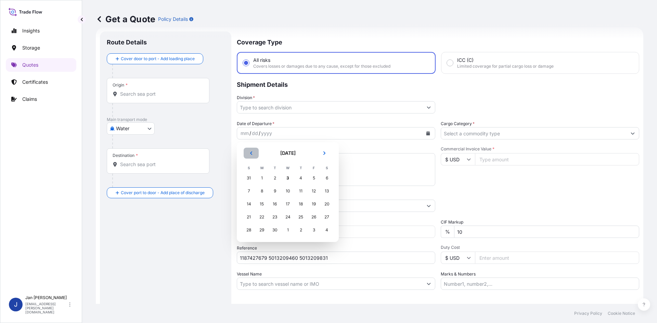
click at [253, 155] on button "Previous" at bounding box center [251, 153] width 15 height 11
click at [252, 244] on div "31" at bounding box center [249, 243] width 12 height 12
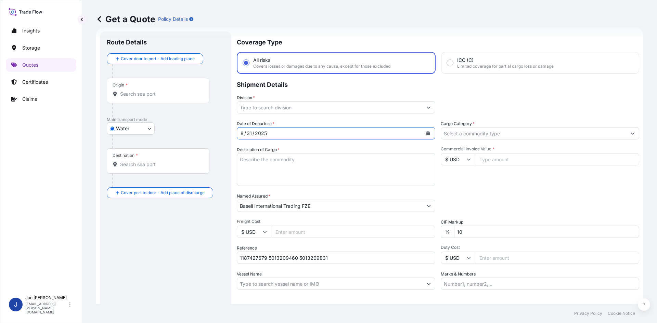
click at [387, 106] on input "Division *" at bounding box center [329, 107] width 185 height 12
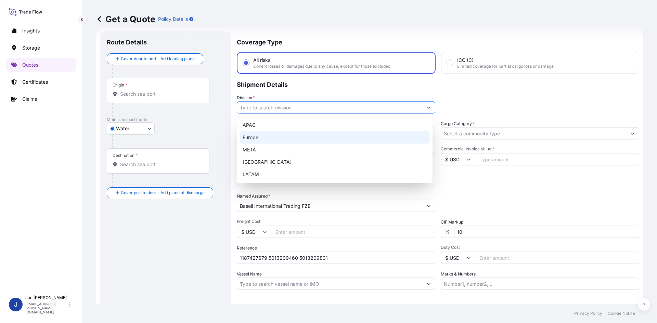
click at [306, 141] on div "Europe" at bounding box center [335, 137] width 190 height 12
type input "Europe"
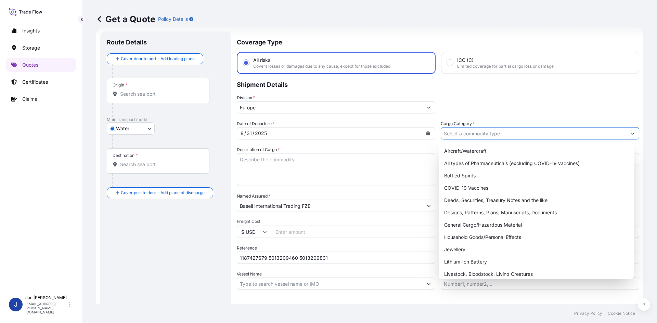
click at [486, 130] on input "Cargo Category *" at bounding box center [533, 133] width 185 height 12
click at [476, 222] on div "General Cargo/Hazardous Material" at bounding box center [536, 225] width 190 height 12
type input "General Cargo/Hazardous Material"
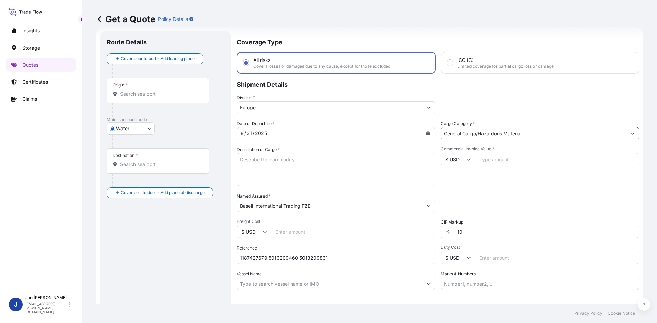
click at [486, 208] on div "Packing Category Type to search a container mode Please select a primary mode o…" at bounding box center [540, 202] width 198 height 19
click at [292, 158] on textarea "Description of Cargo *" at bounding box center [336, 169] width 198 height 33
paste textarea "BAGS LOADED ONTO 72 PALLETS LOADED INTO 4 40' HIGH CUBE CONTAINER LUPOLEN 2426H"
click at [240, 159] on textarea "BAGS LOADED ONTO 72 PALLETS LOADED INTO 4 40' HIGH CUBE CONTAINER LUPOLEN 2426H" at bounding box center [336, 169] width 198 height 33
type textarea "3960 BAGS LOADED ONTO 72 PALLETS LOADED INTO 4 40' HIGH CUBE CONTAINER LUPOLEN …"
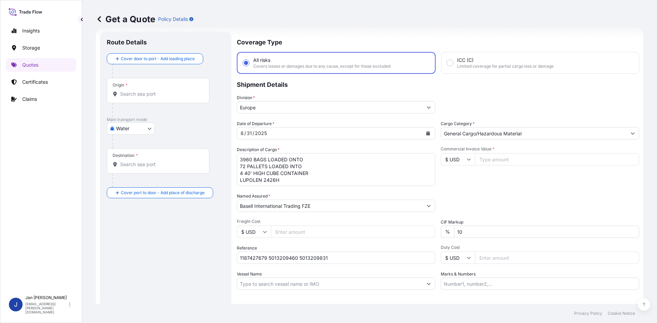
click at [505, 281] on input "Marks & Numbers" at bounding box center [540, 284] width 198 height 12
paste input "SELPIN PLASTIK / [GEOGRAPHIC_DATA]"
type input "SELPIN PLASTIK / [GEOGRAPHIC_DATA]"
click at [500, 162] on input "Commercial Invoice Value *" at bounding box center [557, 159] width 164 height 12
paste input "111362.26"
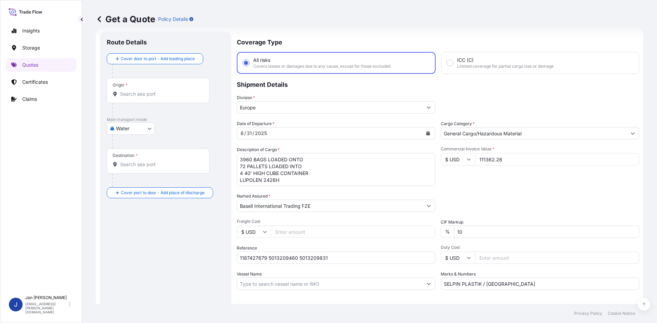
type input "111362.26"
click at [486, 179] on div "Commercial Invoice Value * $ USD 111362.26" at bounding box center [540, 166] width 198 height 40
click at [166, 90] on div "Origin *" at bounding box center [158, 90] width 103 height 25
click at [166, 91] on input "Origin *" at bounding box center [160, 94] width 81 height 7
paste input "FOS SUR MER"
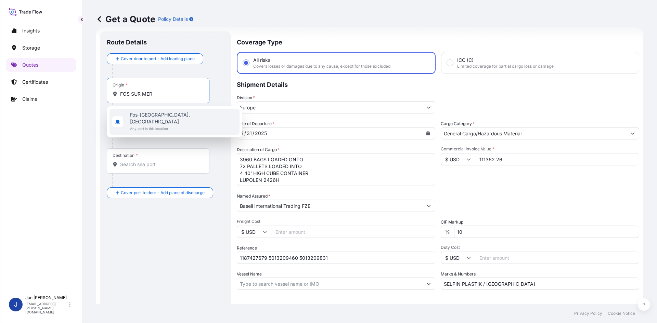
click at [153, 116] on span "Fos-[GEOGRAPHIC_DATA], [GEOGRAPHIC_DATA]" at bounding box center [183, 119] width 107 height 14
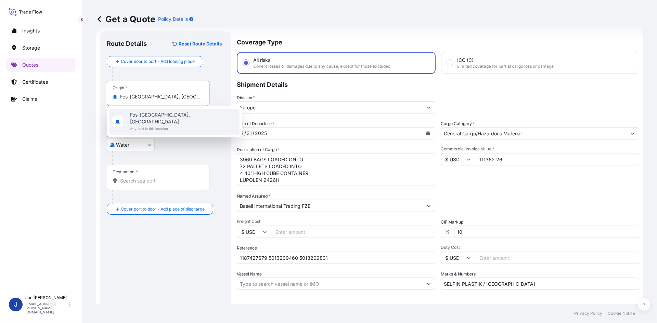
type input "Fos-[GEOGRAPHIC_DATA], [GEOGRAPHIC_DATA]"
click at [190, 136] on p "Main transport mode" at bounding box center [166, 135] width 118 height 5
click at [140, 173] on div "Destination *" at bounding box center [158, 177] width 103 height 25
click at [140, 178] on input "Destination *" at bounding box center [160, 181] width 81 height 7
paste input "AMBARLI"
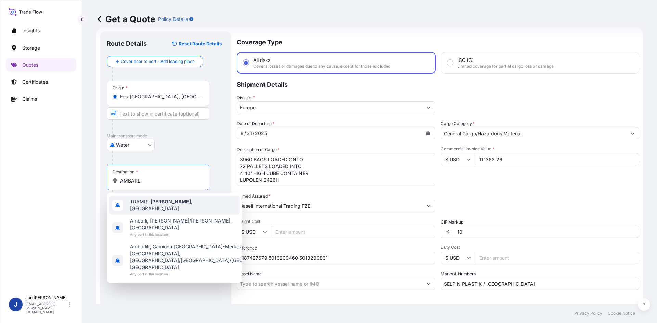
click at [154, 209] on div "TRAMR - [GEOGRAPHIC_DATA] , [GEOGRAPHIC_DATA]" at bounding box center [174, 205] width 130 height 19
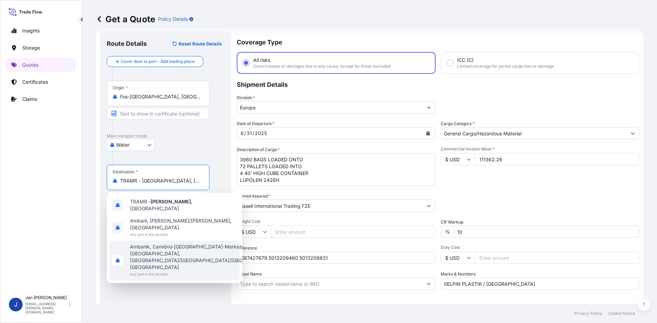
type input "TRAMR - [GEOGRAPHIC_DATA], [GEOGRAPHIC_DATA]"
click at [157, 242] on div "Route Details Reset Route Details Cover door to port - Add loading place Place …" at bounding box center [166, 186] width 118 height 296
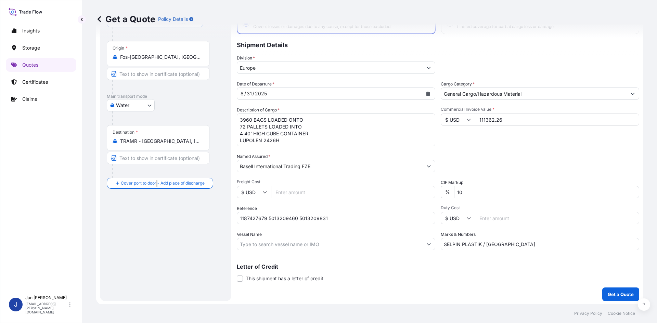
scroll to position [52, 0]
click at [629, 296] on button "Get a Quote" at bounding box center [620, 293] width 37 height 14
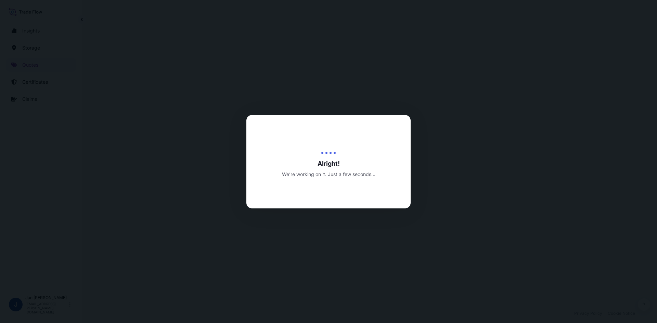
select select "Water"
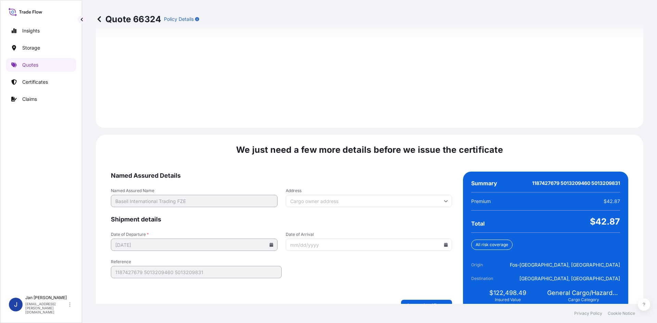
scroll to position [946, 0]
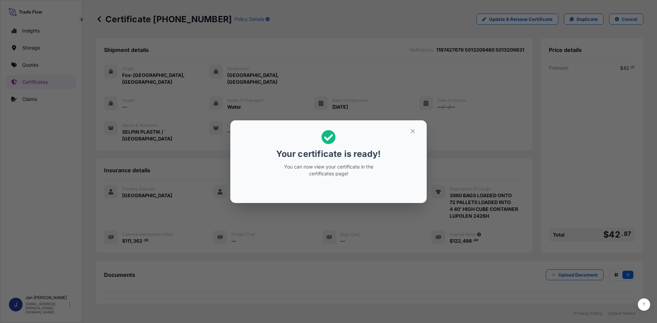
click at [446, 117] on div "Your certificate is ready! You can now view your certificate in the certificate…" at bounding box center [328, 161] width 657 height 323
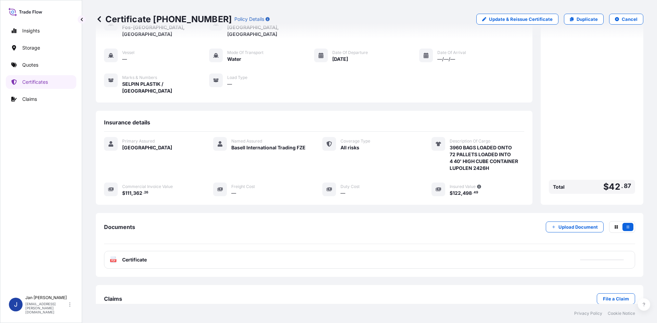
scroll to position [50, 0]
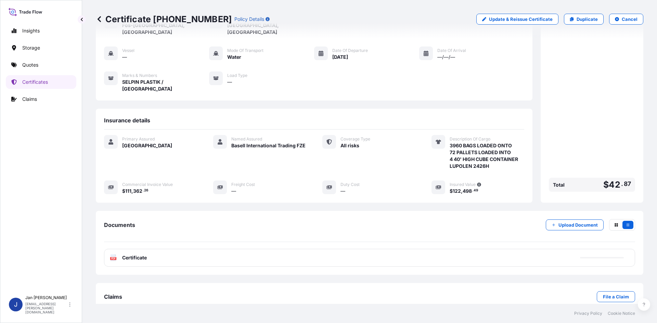
click at [141, 255] on span "Certificate" at bounding box center [134, 258] width 25 height 7
click at [142, 255] on span "Certificate" at bounding box center [134, 258] width 25 height 7
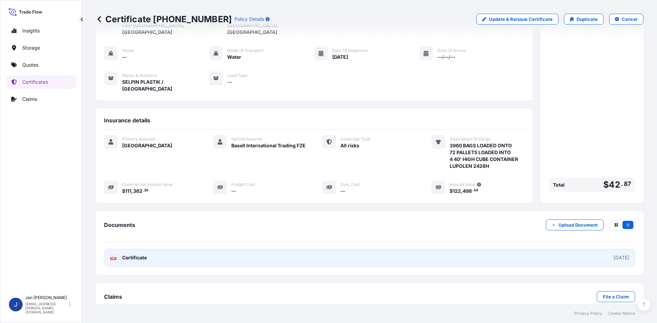
click at [144, 255] on span "Certificate" at bounding box center [134, 258] width 25 height 7
